Goal: Task Accomplishment & Management: Use online tool/utility

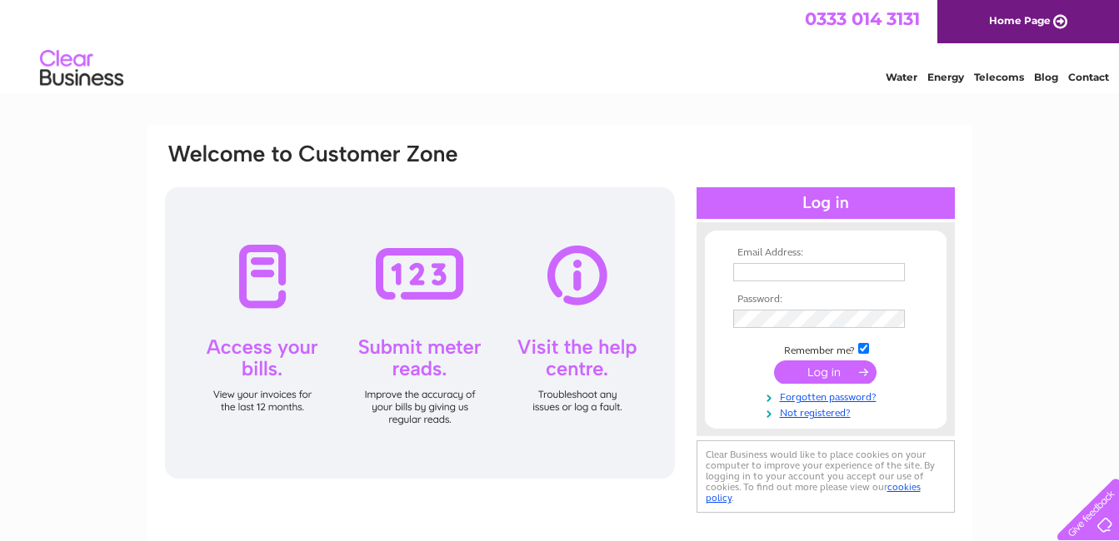
type input "moirarennthree@outlook.com"
click at [821, 378] on input "submit" at bounding box center [825, 372] width 102 height 23
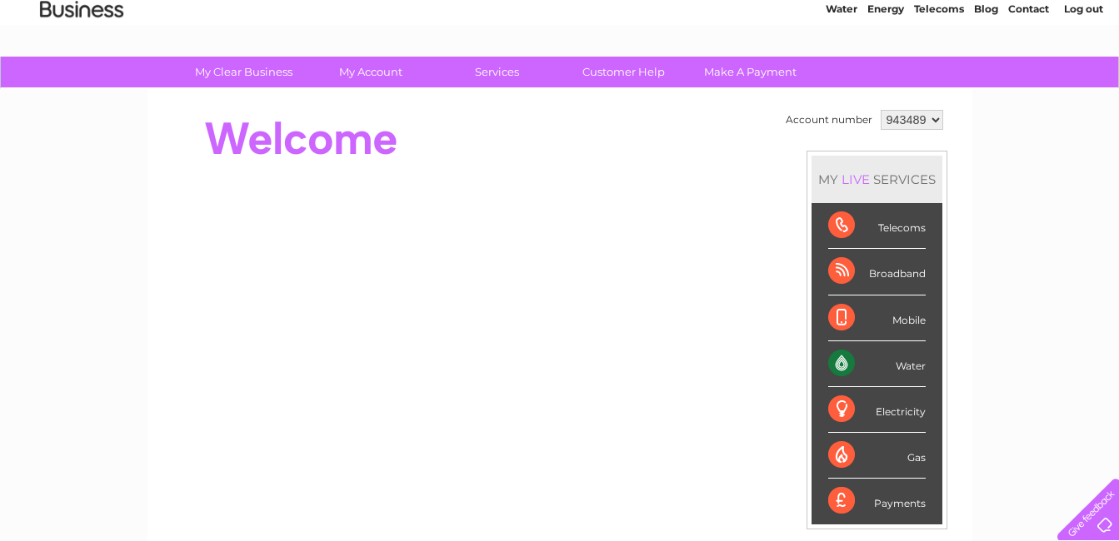
scroll to position [67, 0]
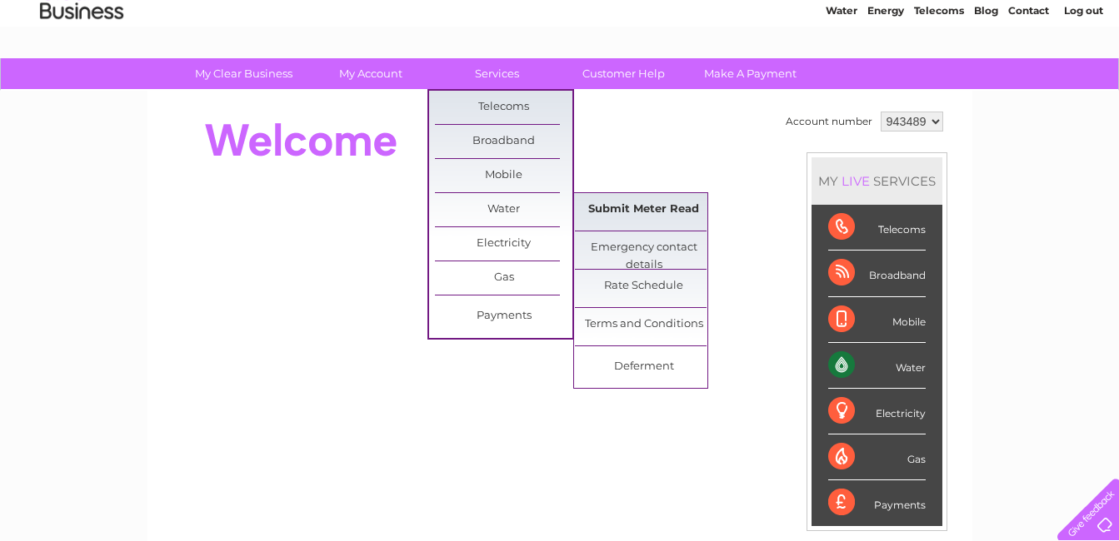
click at [664, 212] on link "Submit Meter Read" at bounding box center [643, 209] width 137 height 33
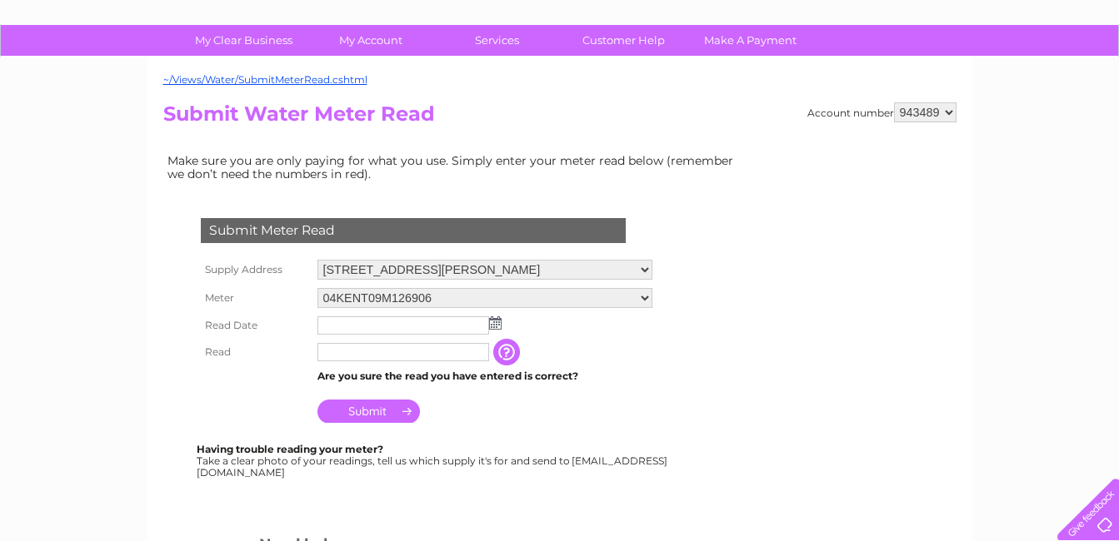
scroll to position [133, 0]
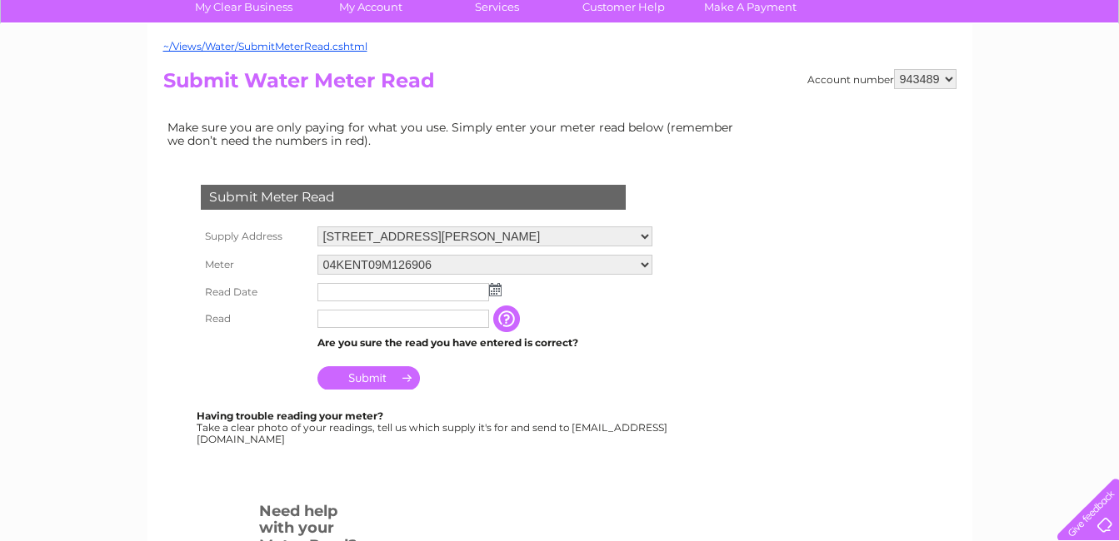
click at [497, 289] on img at bounding box center [495, 289] width 12 height 13
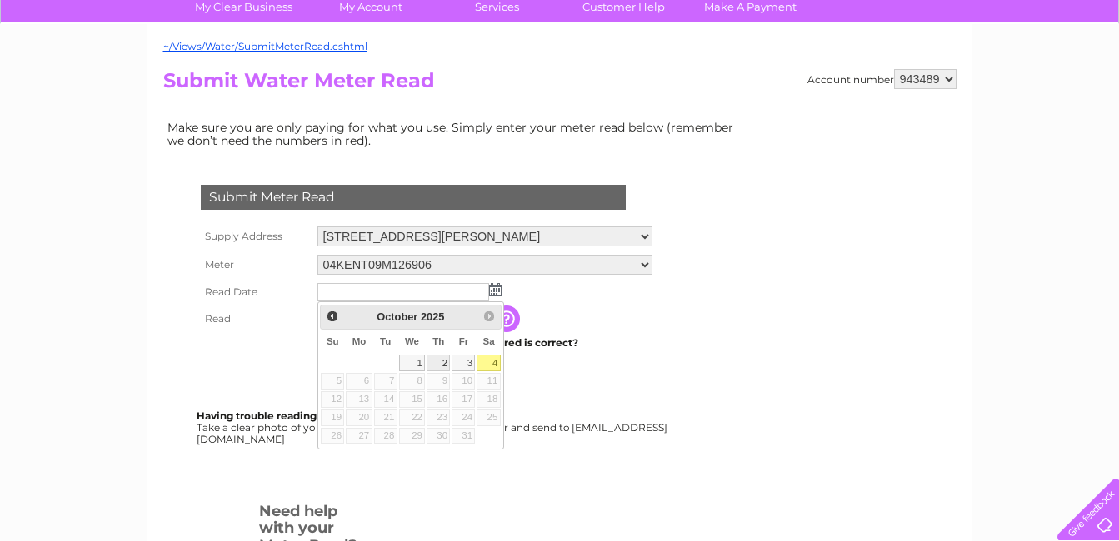
click at [442, 365] on link "2" at bounding box center [438, 363] width 23 height 17
type input "[DATE]"
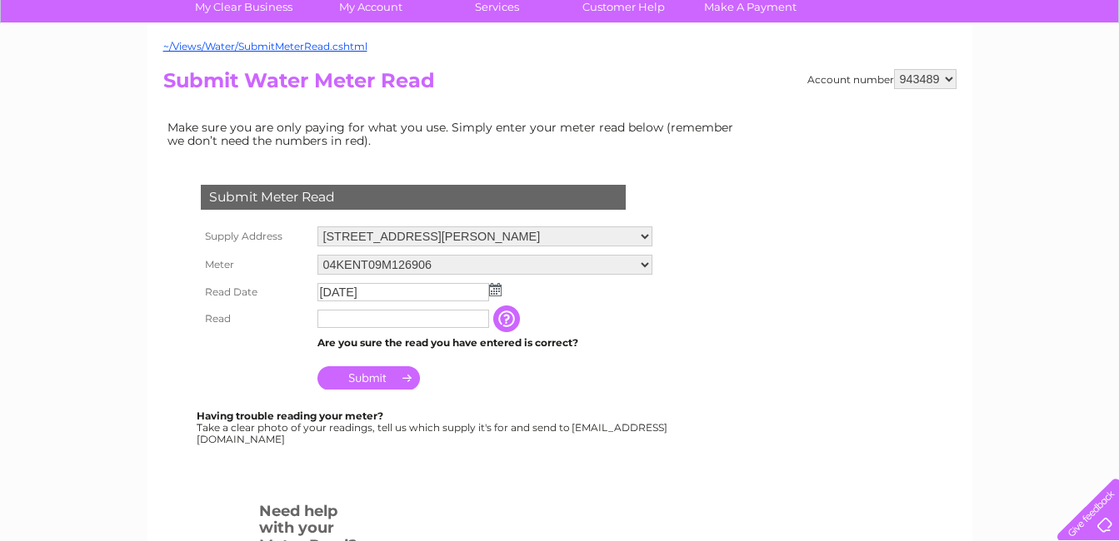
click at [326, 317] on input "text" at bounding box center [403, 319] width 172 height 18
type input "00223"
click at [597, 313] on td "The reading you have just taken from your water meter. Our records indicate you…" at bounding box center [591, 320] width 133 height 28
click at [372, 381] on input "Submit" at bounding box center [368, 378] width 102 height 23
